Goal: Find specific page/section: Find specific page/section

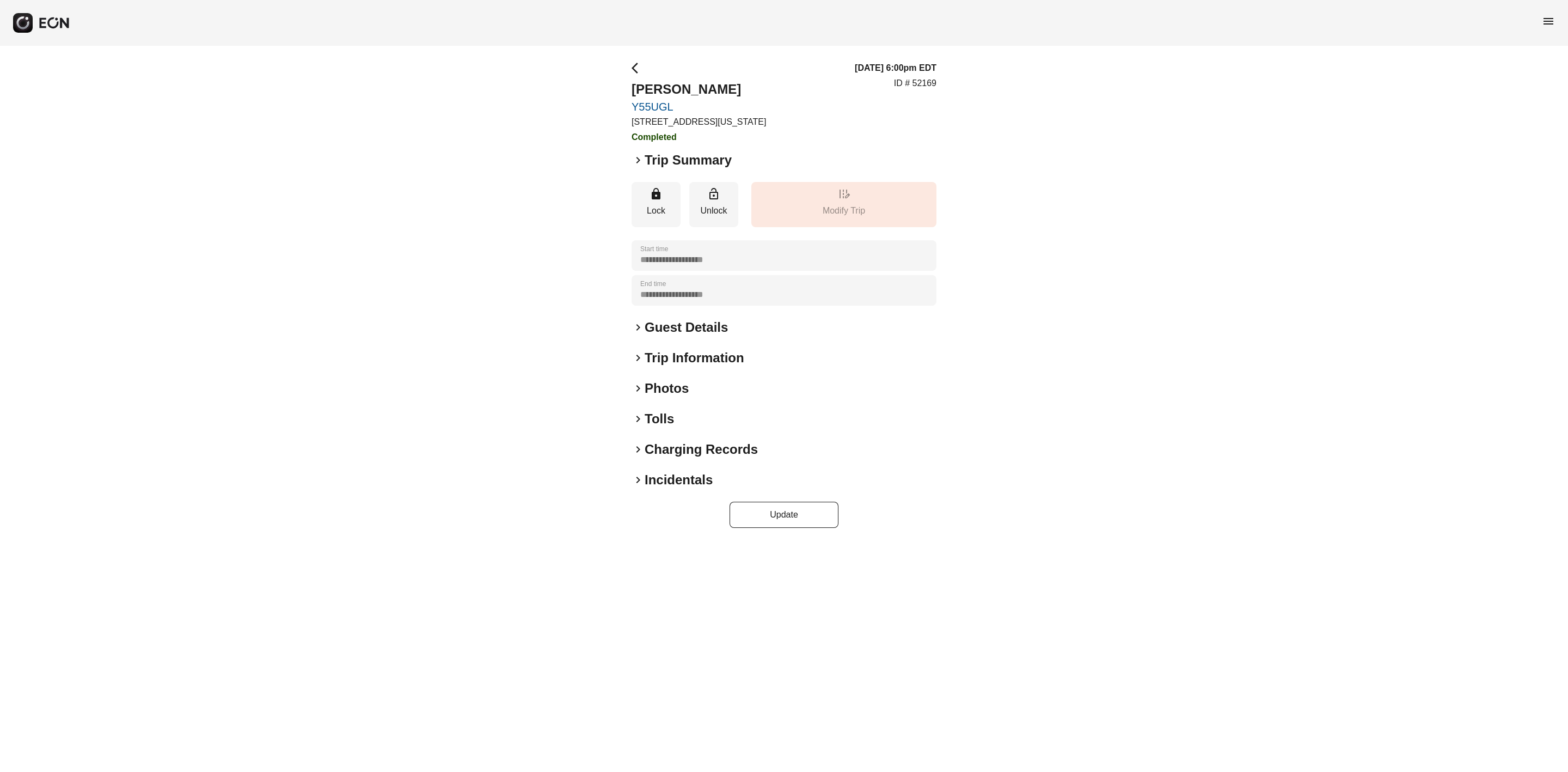
click at [1547, 24] on span "menu" at bounding box center [1548, 21] width 13 height 13
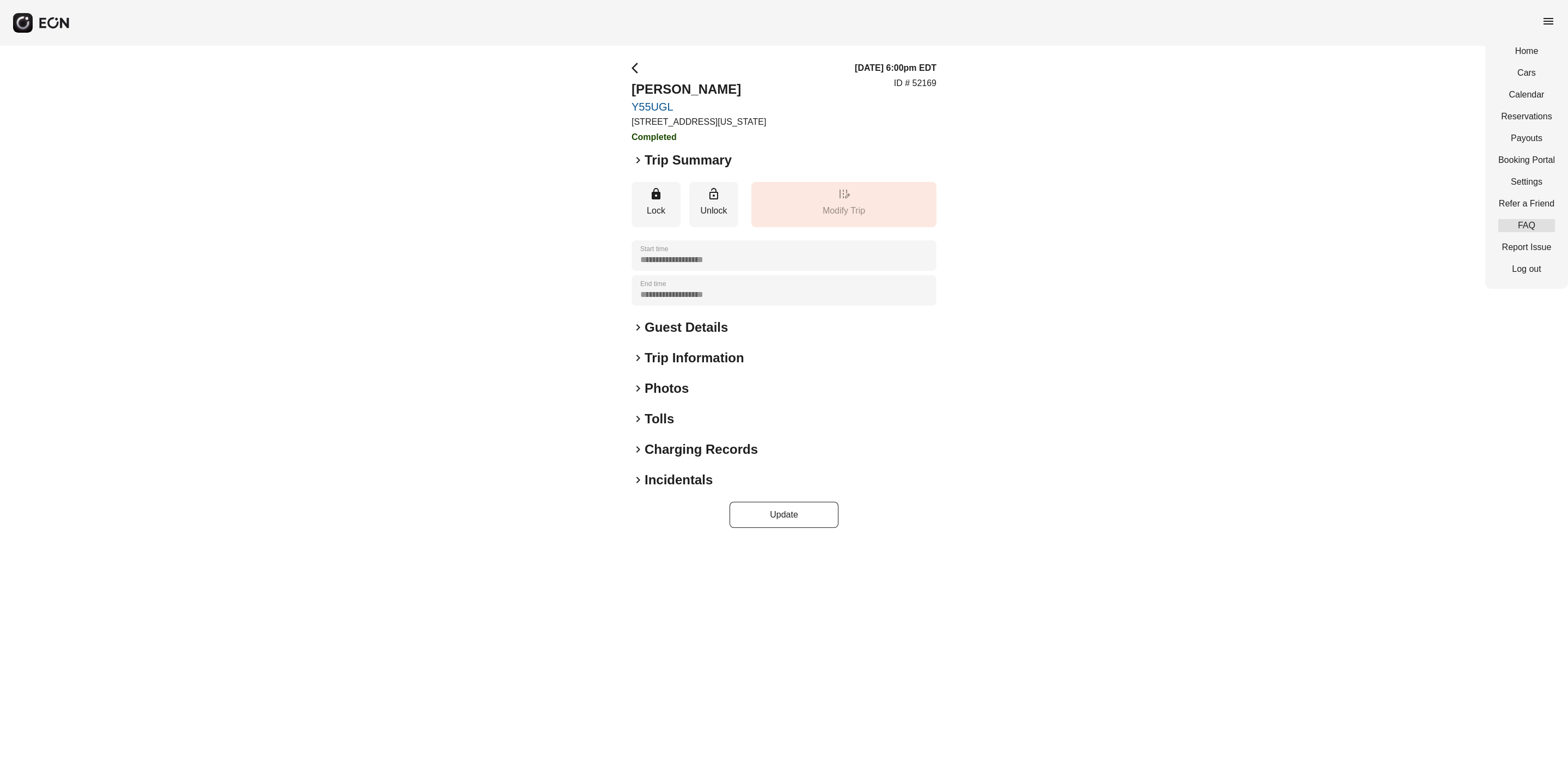
click at [1521, 221] on link "FAQ" at bounding box center [1527, 225] width 57 height 13
